Goal: Obtain resource: Obtain resource

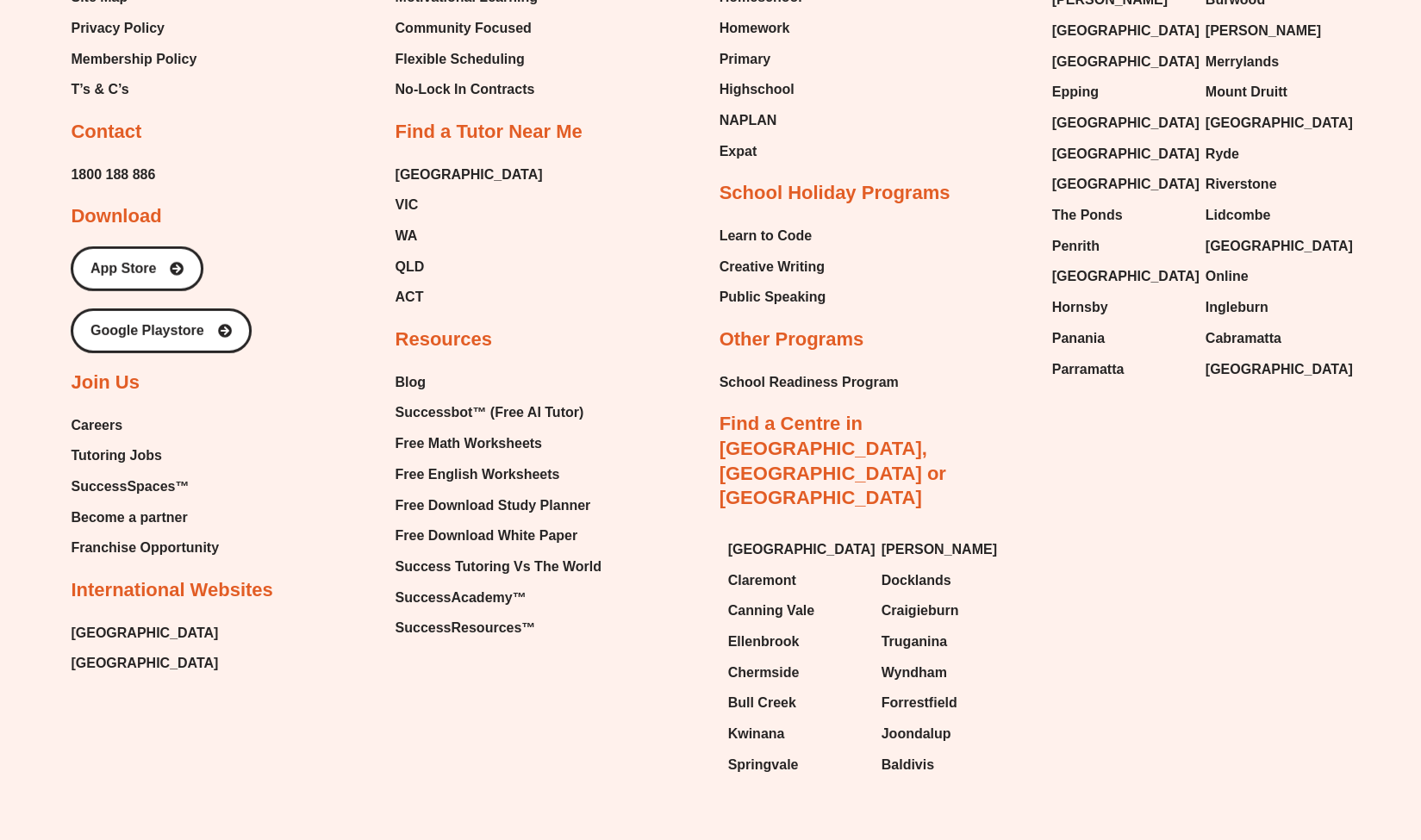
scroll to position [7427, 0]
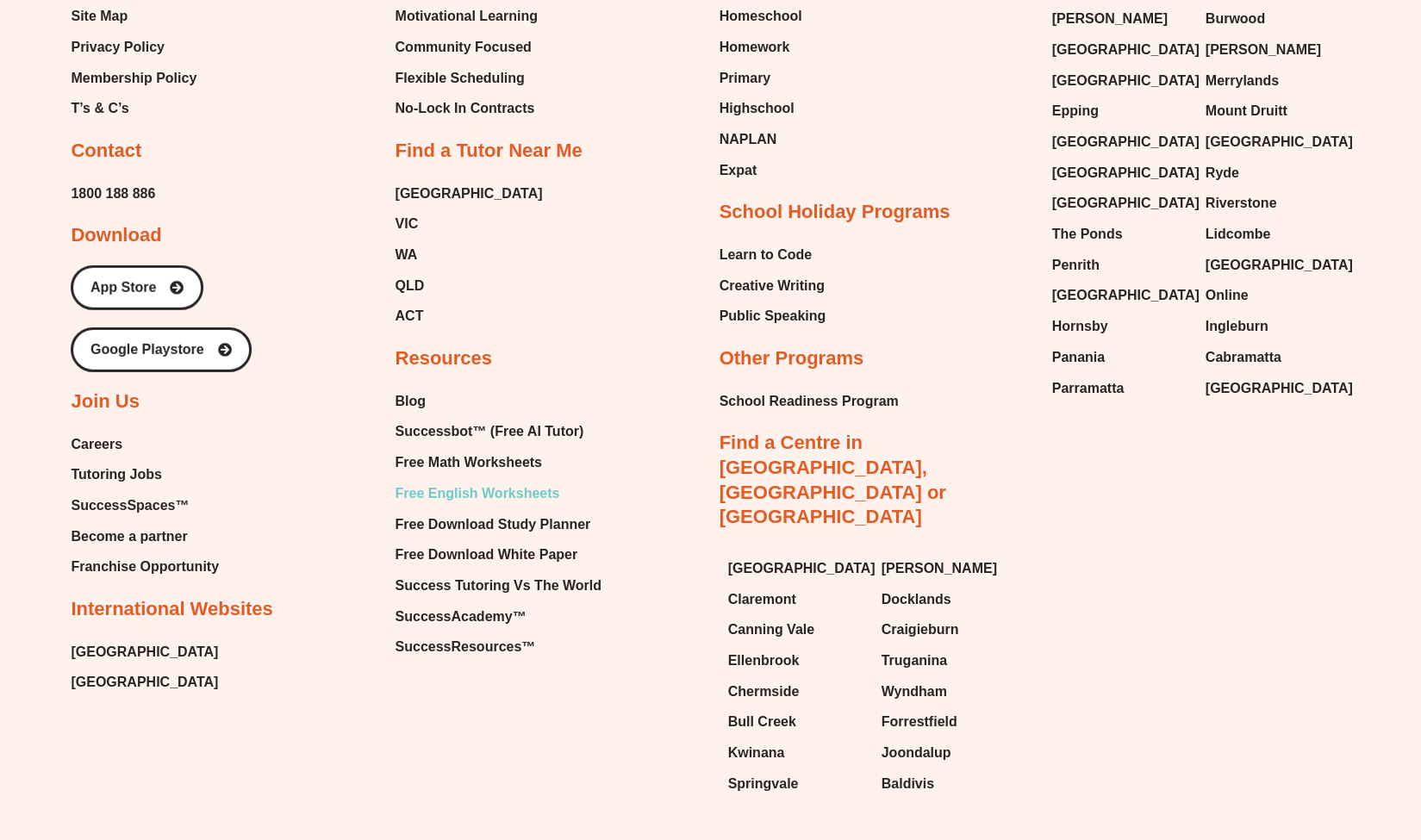
click at [497, 481] on span "Free English Worksheets" at bounding box center [477, 494] width 164 height 26
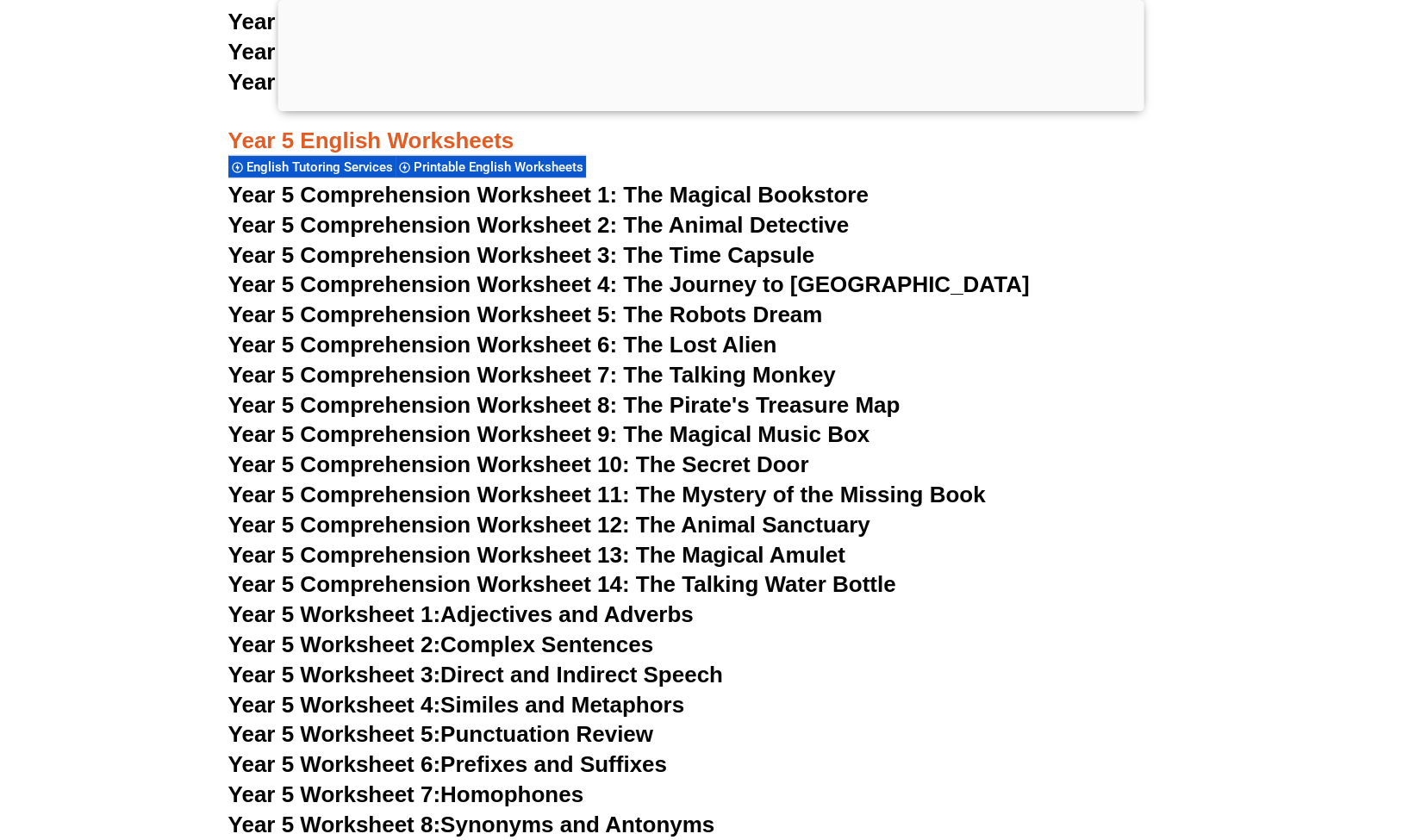
scroll to position [7980, 0]
click at [702, 378] on span "Year 5 Comprehension Worksheet 7: The Talking Monkey" at bounding box center [532, 374] width 608 height 26
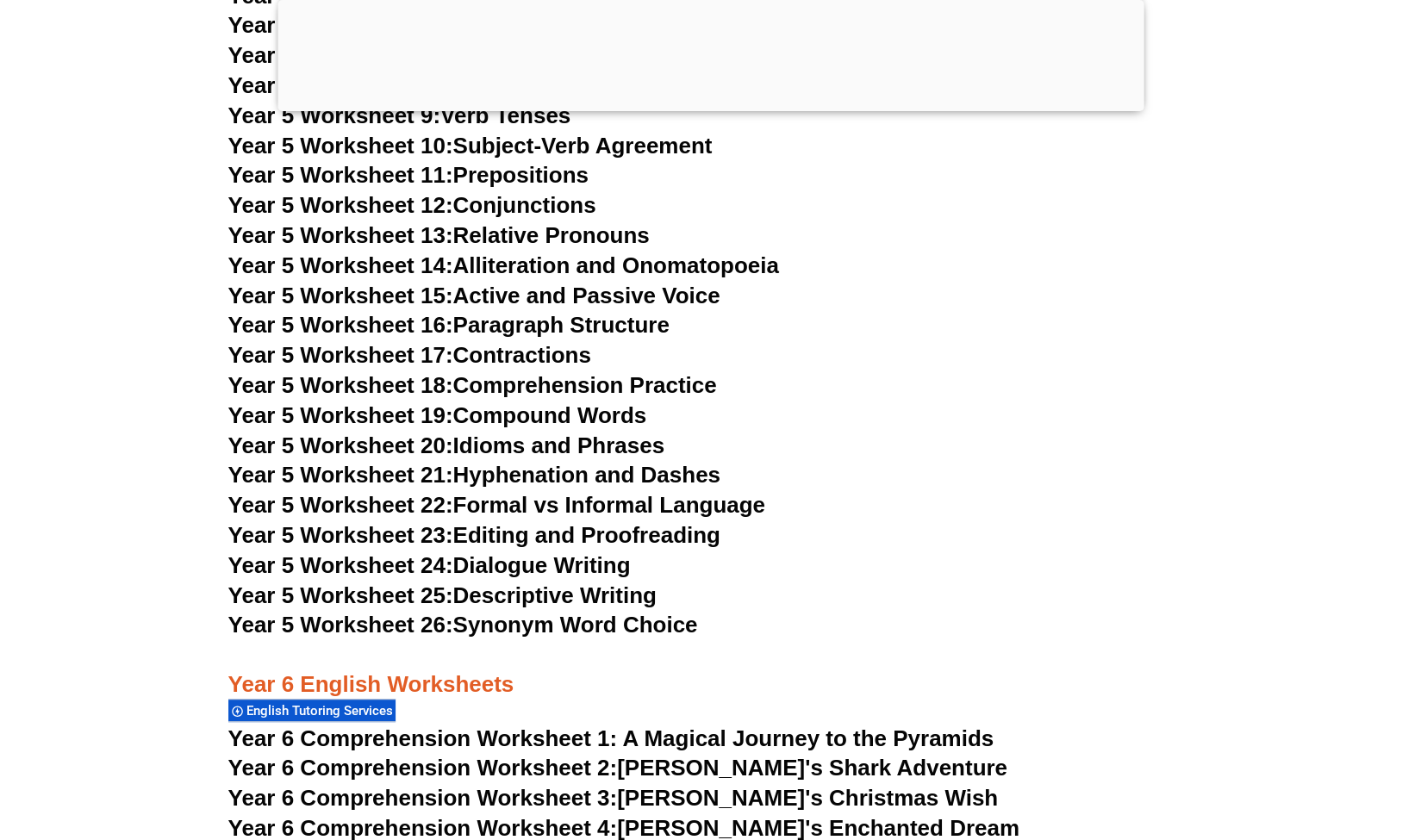
scroll to position [8721, 0]
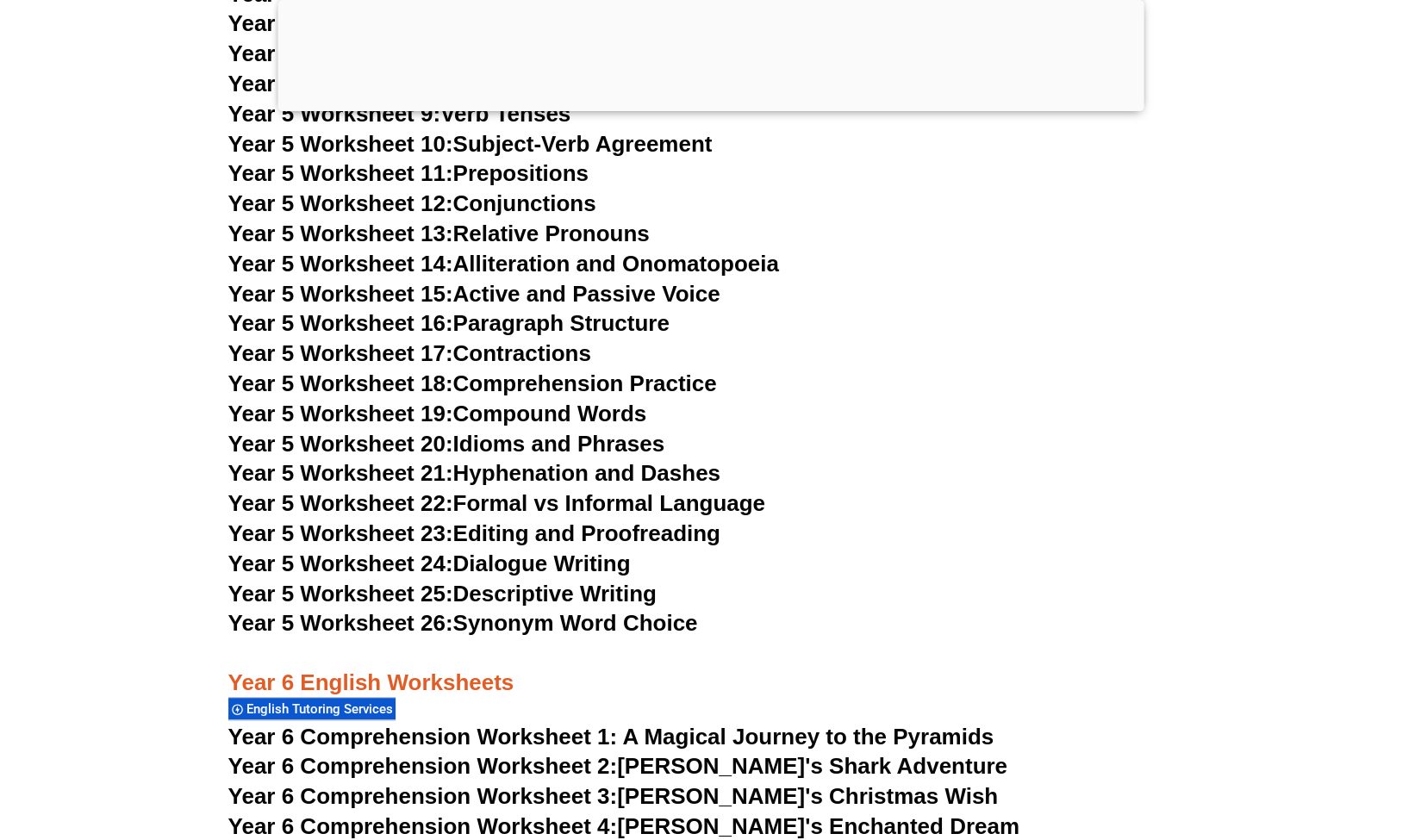
click at [539, 602] on link "Year 5 Worksheet 25: Descriptive Writing" at bounding box center [442, 594] width 428 height 26
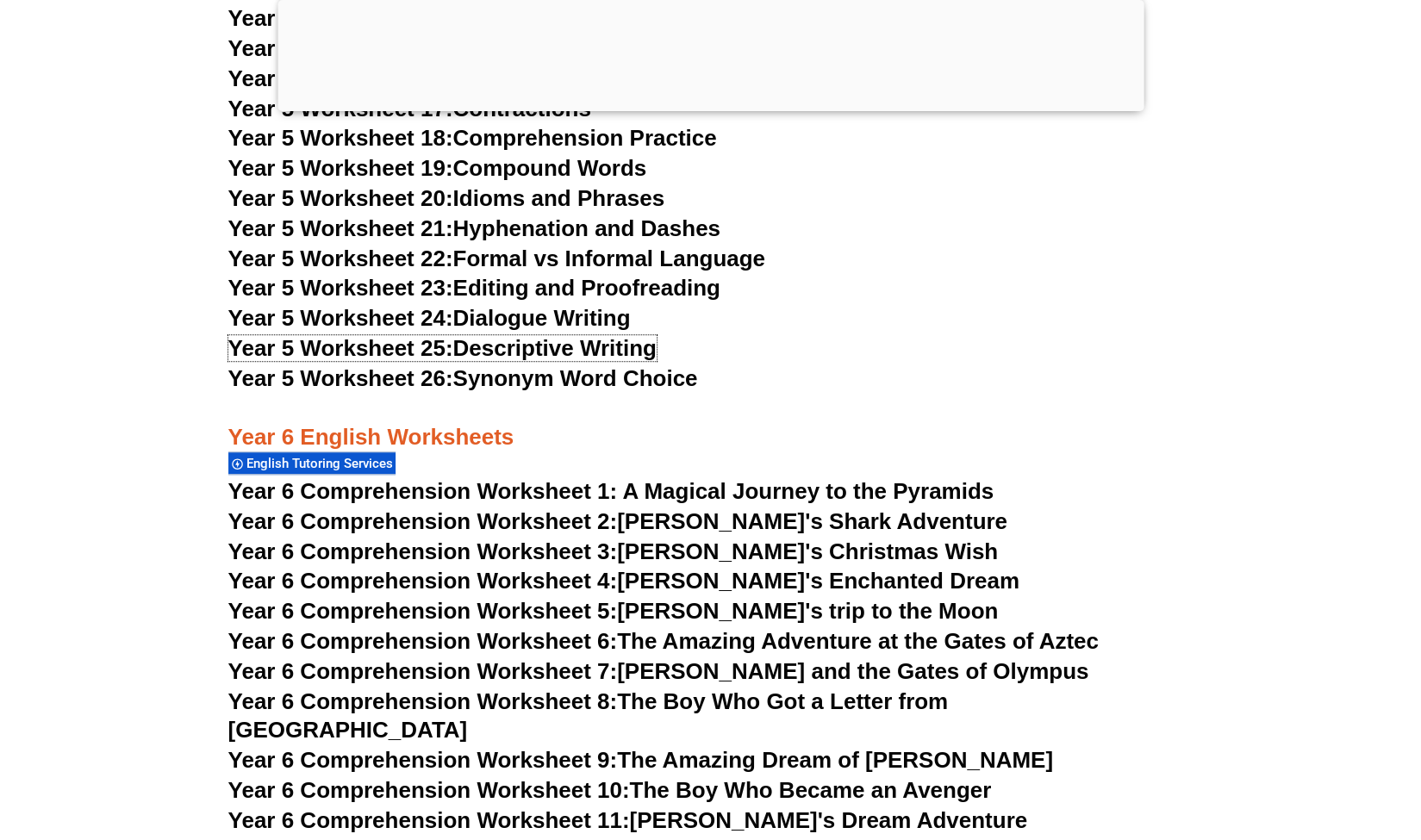
scroll to position [9106, 0]
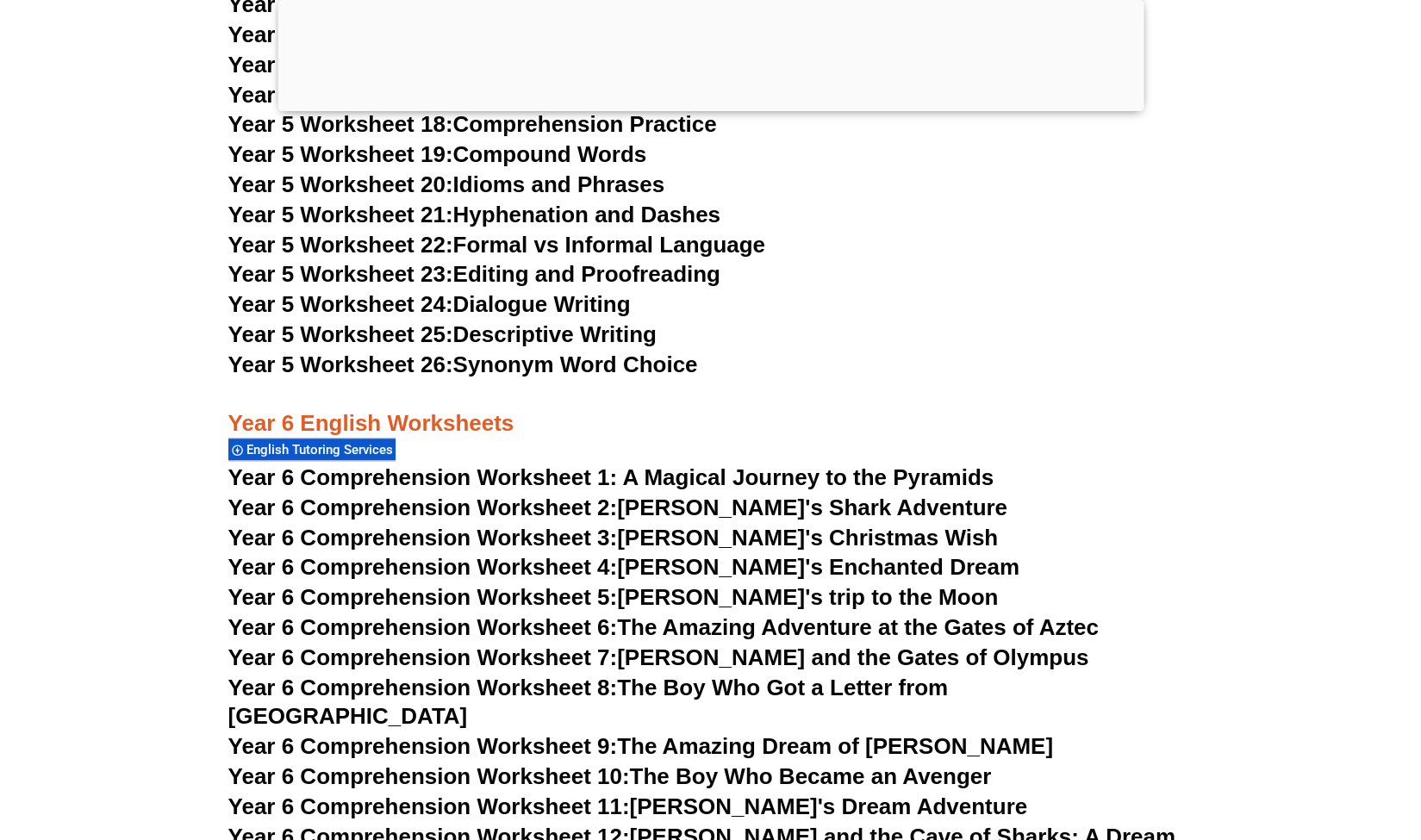
click at [538, 538] on span "Year 6 Comprehension Worksheet 3:" at bounding box center [424, 538] width 390 height 26
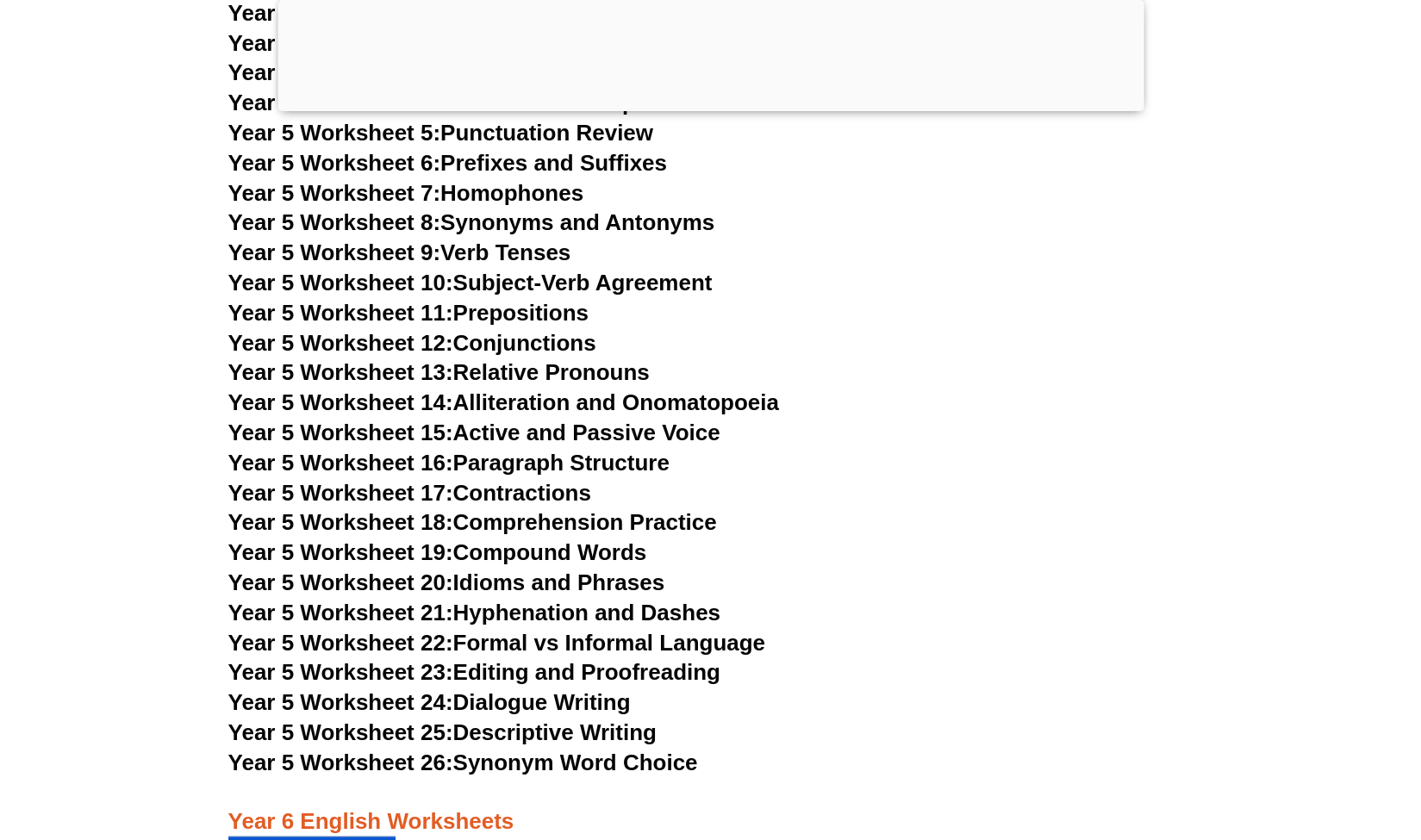
scroll to position [8706, 0]
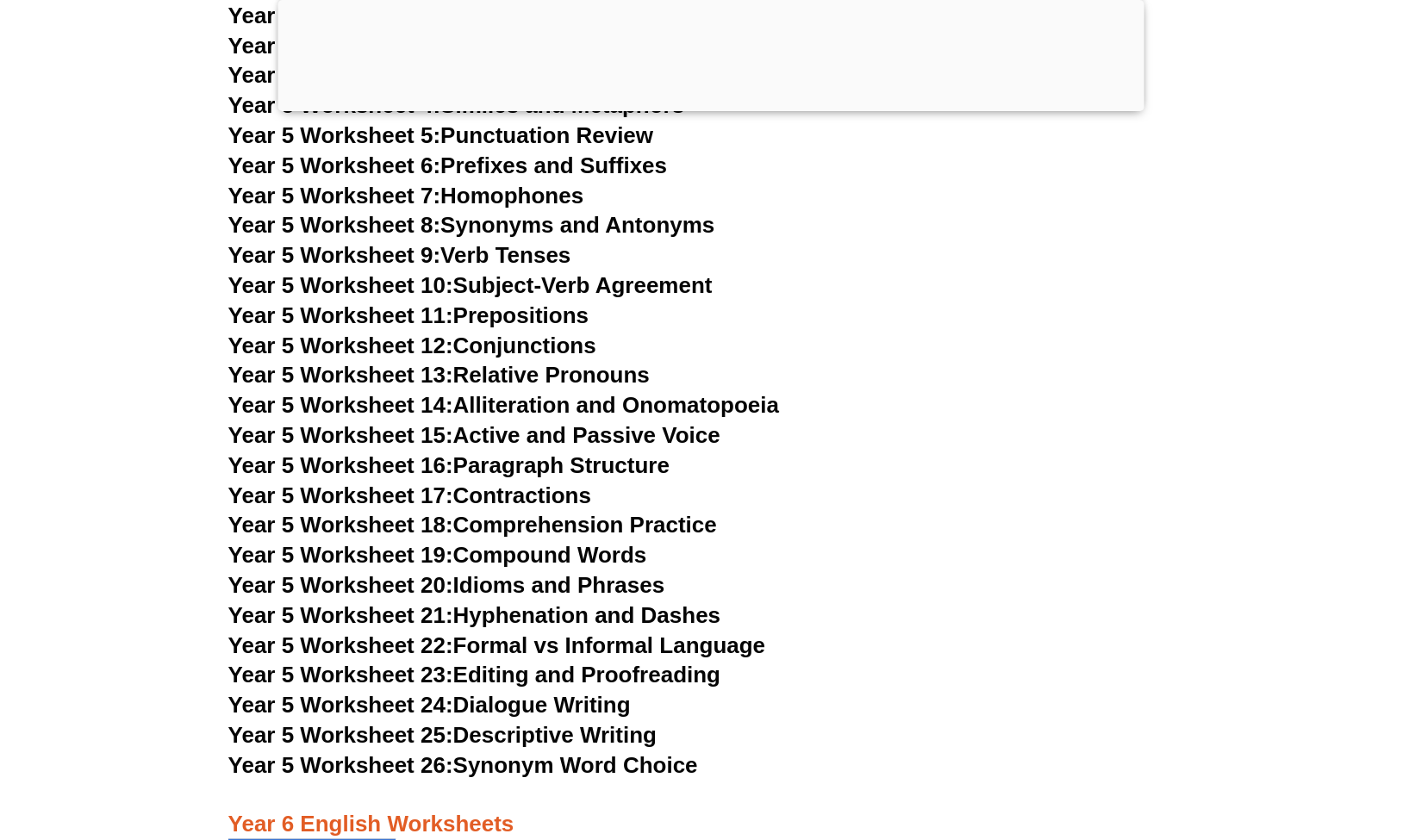
click at [528, 733] on link "Year 5 Worksheet 25: Descriptive Writing" at bounding box center [442, 735] width 428 height 26
